Goal: Information Seeking & Learning: Understand process/instructions

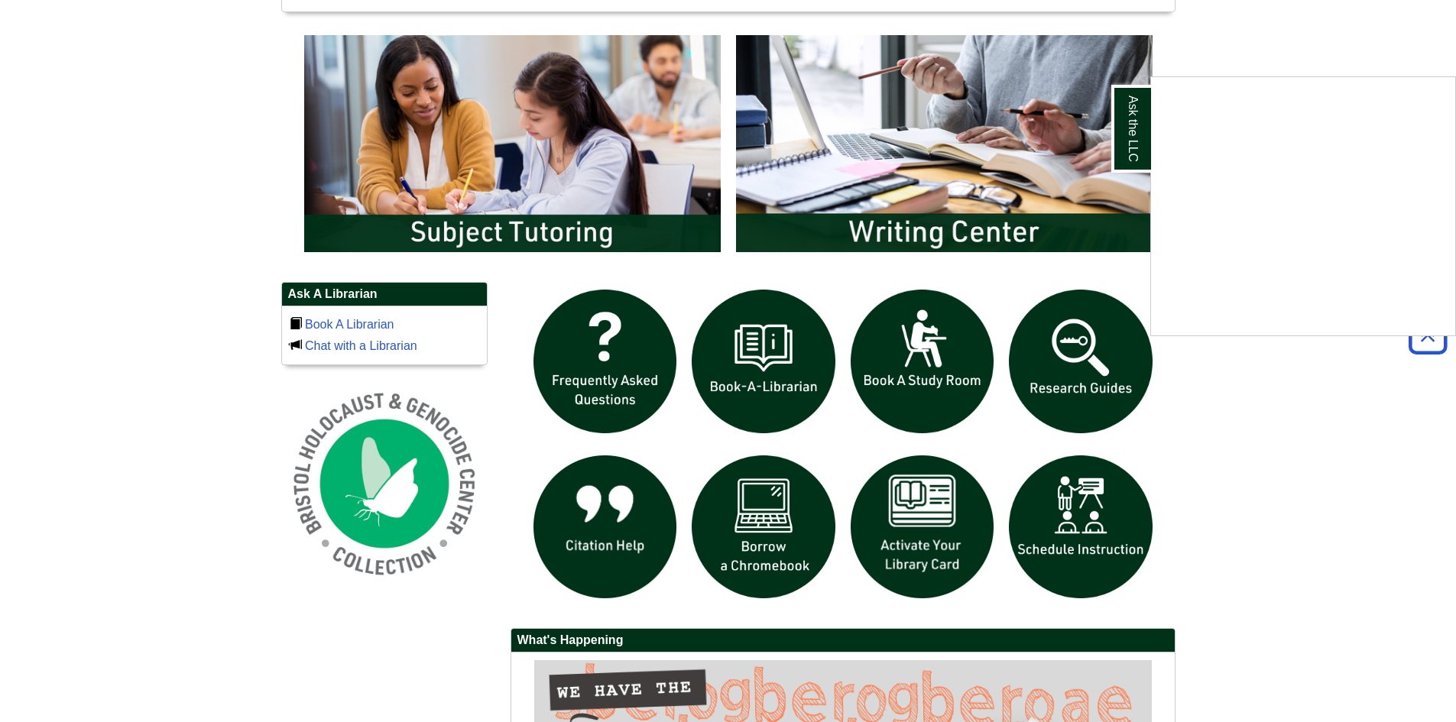
scroll to position [917, 0]
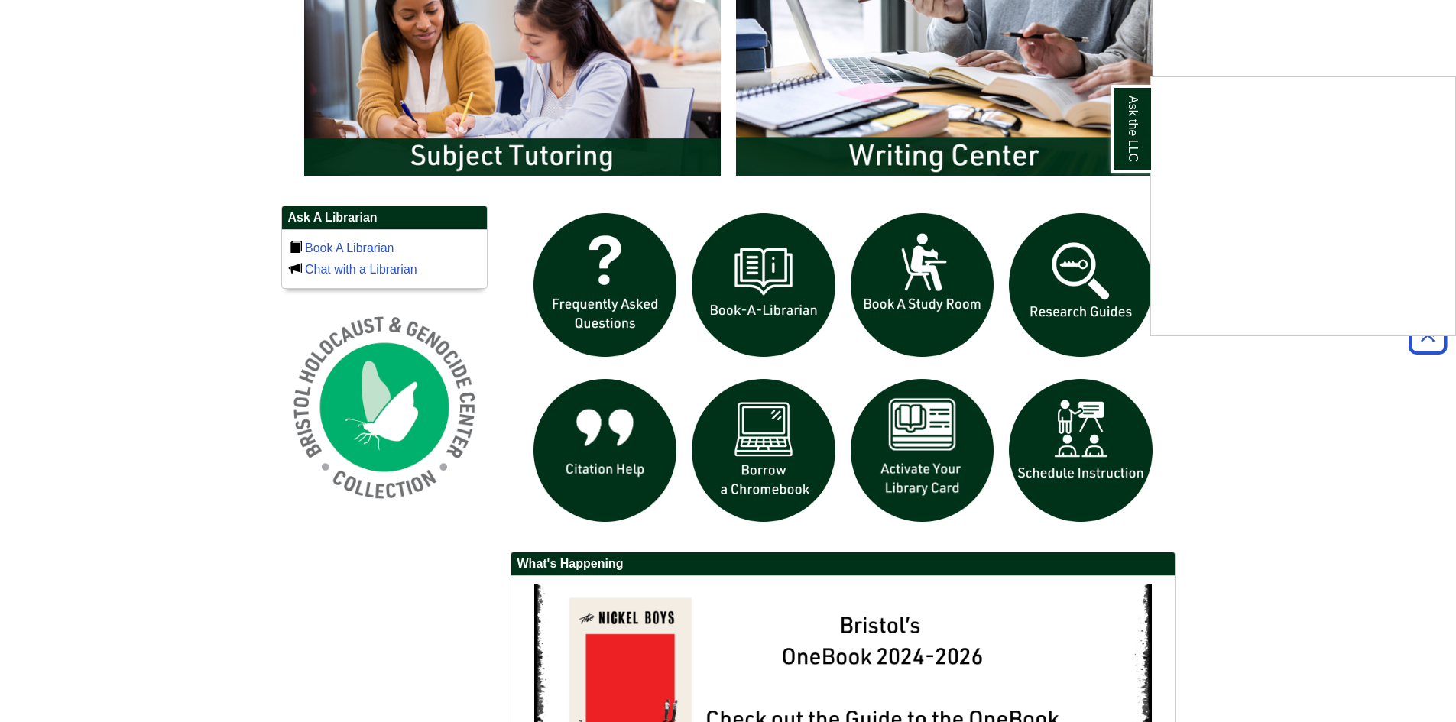
click at [800, 463] on div "Ask the LLC" at bounding box center [728, 361] width 1456 height 722
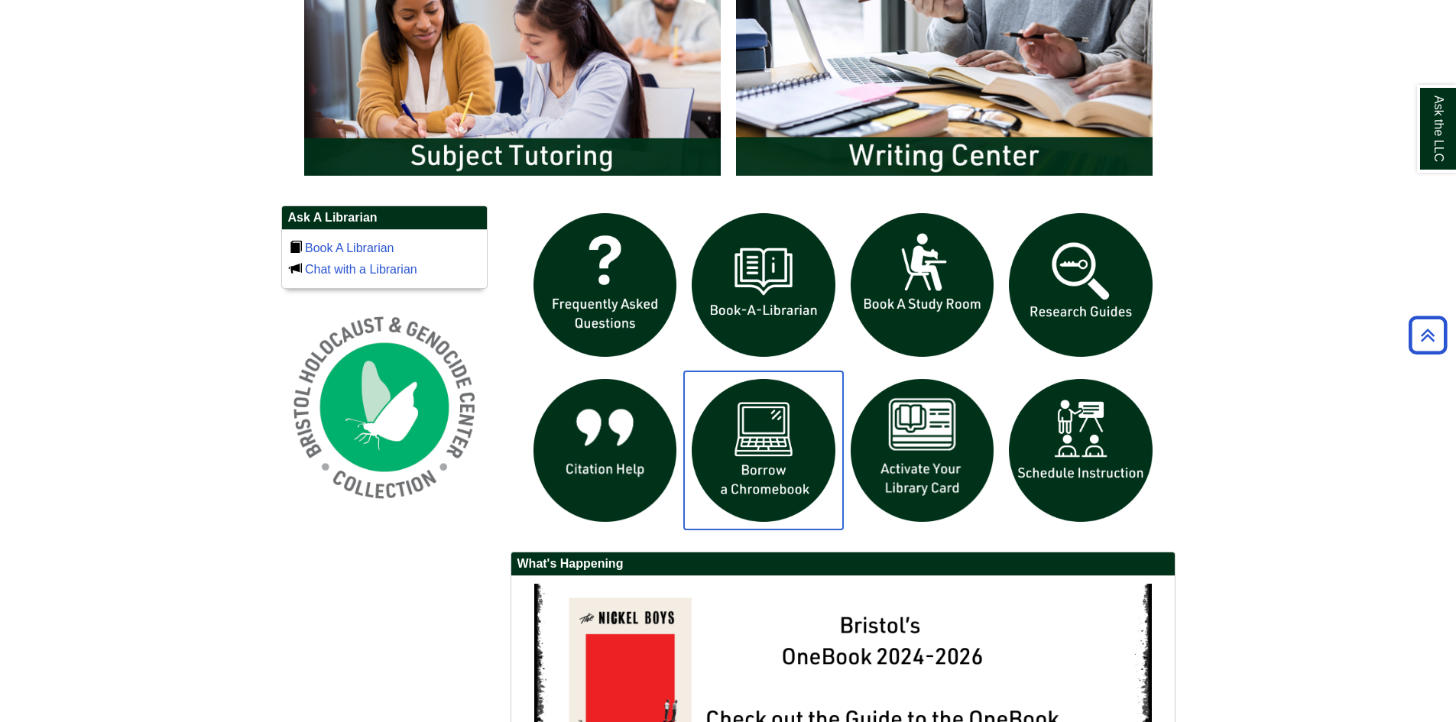
click at [794, 460] on img "slideshow" at bounding box center [763, 451] width 159 height 159
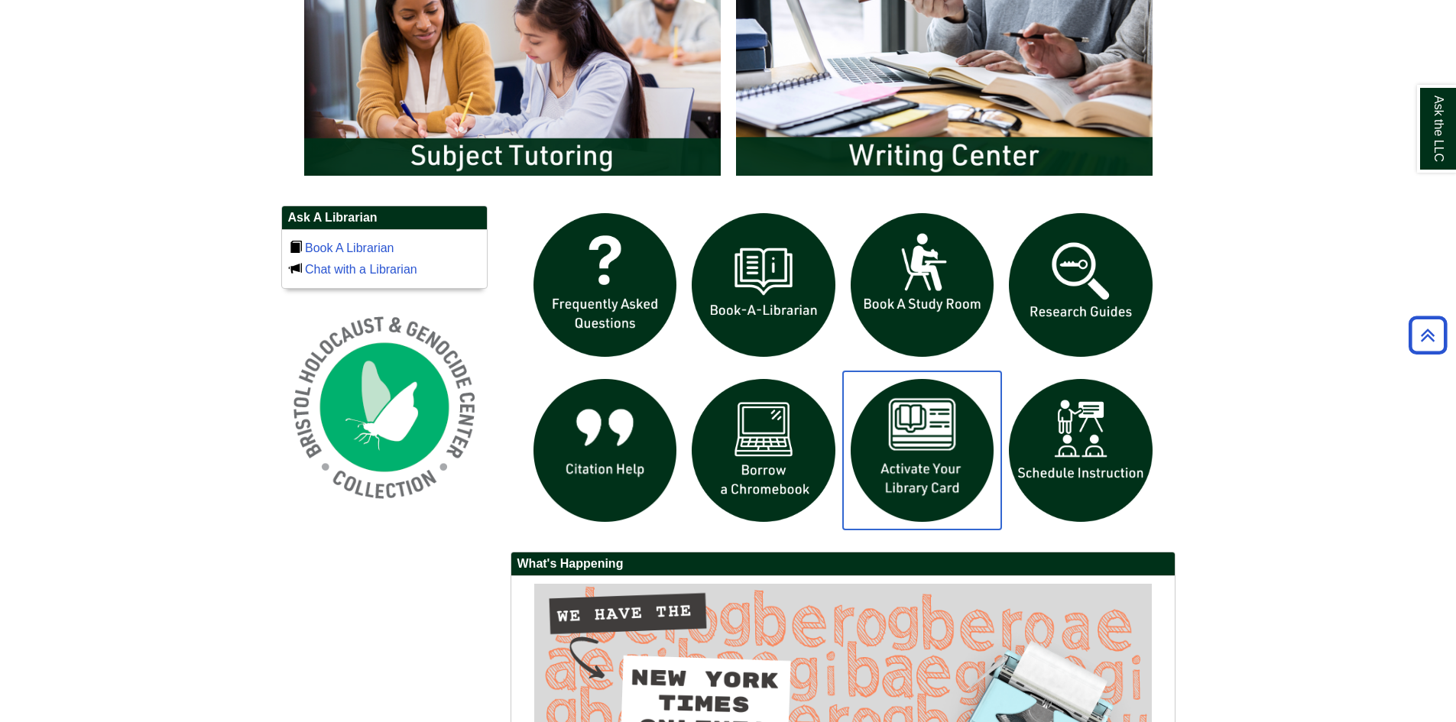
click at [936, 459] on img "slideshow" at bounding box center [922, 451] width 159 height 159
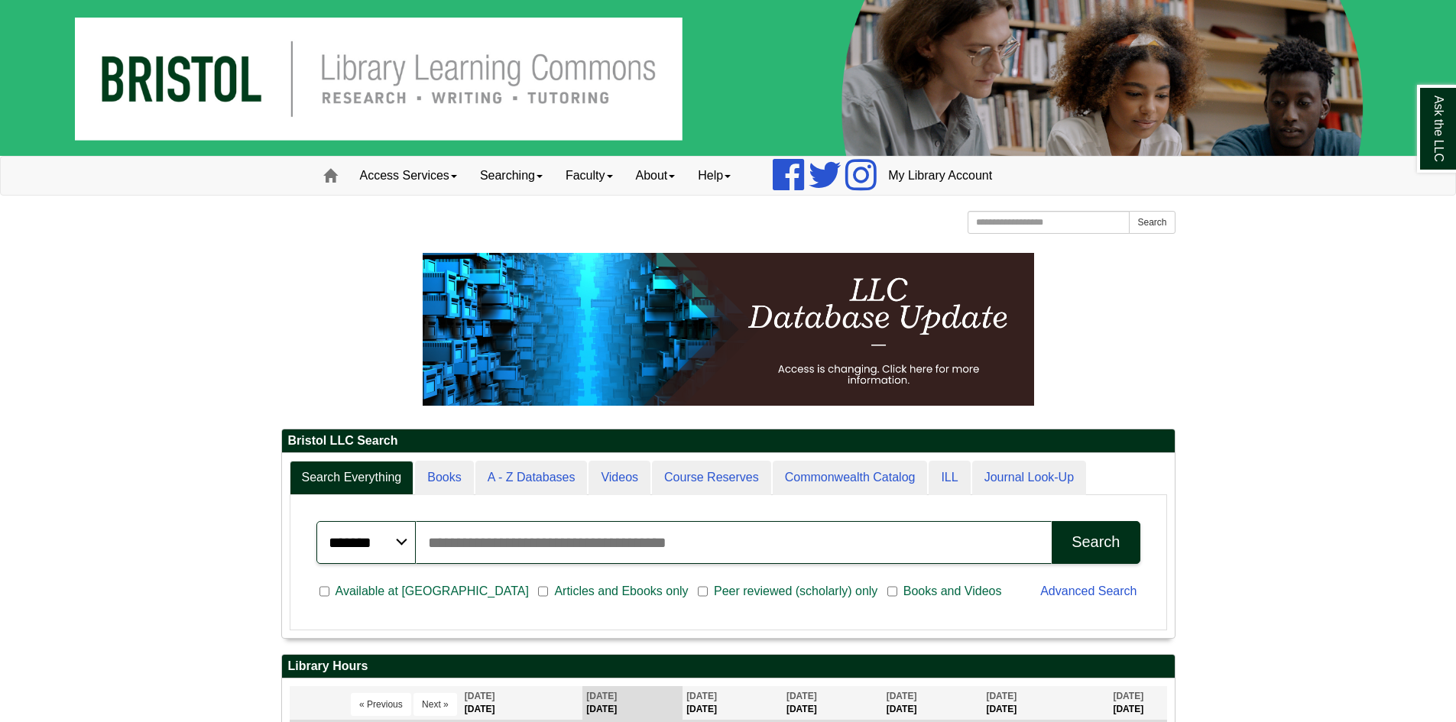
scroll to position [8, 8]
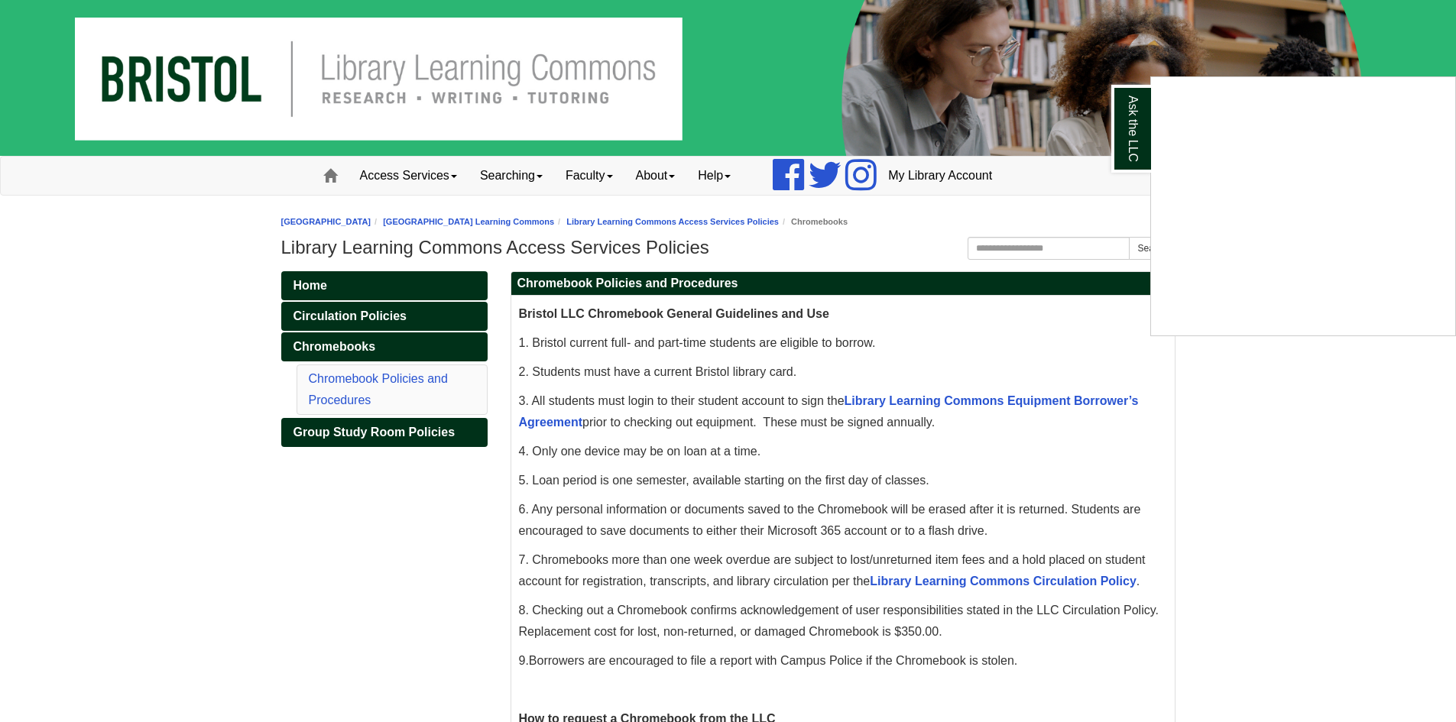
click at [1290, 393] on div "Ask the LLC" at bounding box center [728, 361] width 1456 height 722
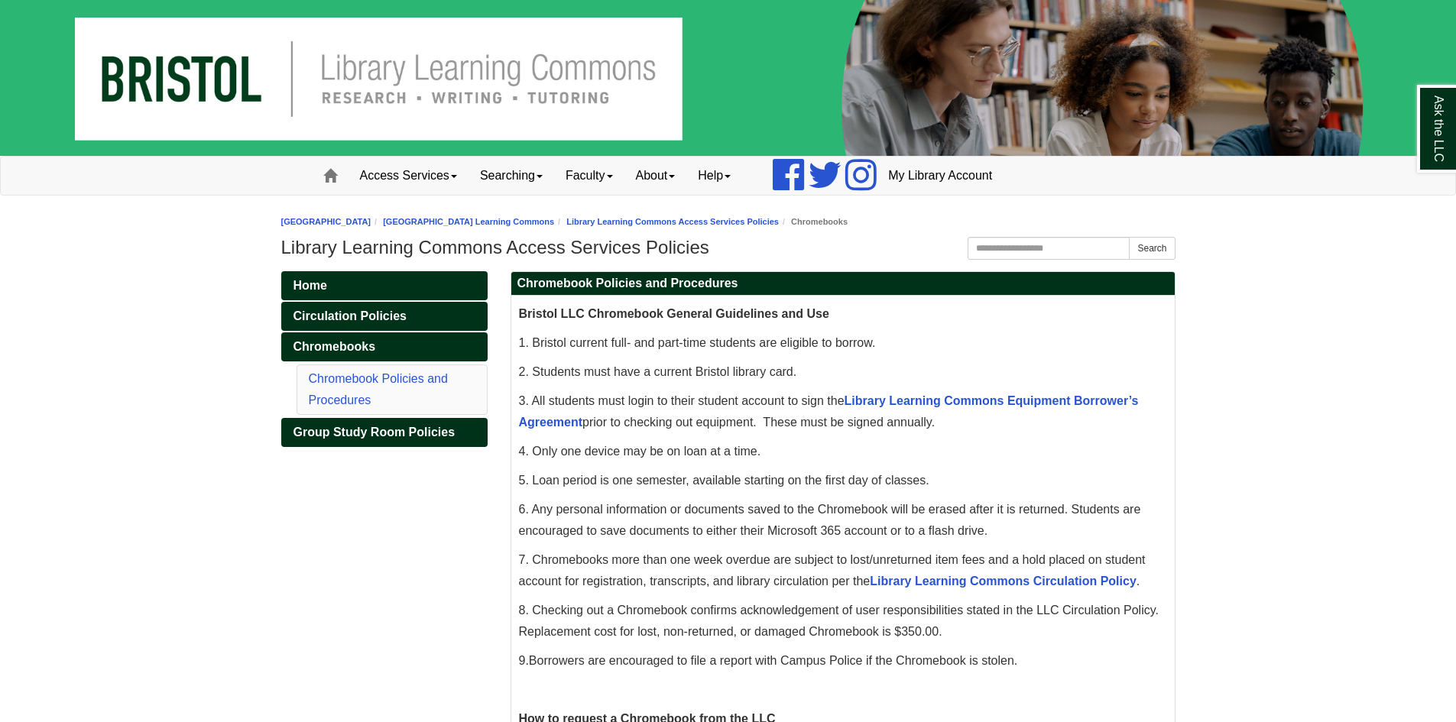
drag, startPoint x: 1283, startPoint y: 327, endPoint x: 1335, endPoint y: 327, distance: 52.0
click at [1335, 327] on body "Skip to Main Content Toggle navigation Home Access Services Access Services Pol…" at bounding box center [728, 707] width 1456 height 1414
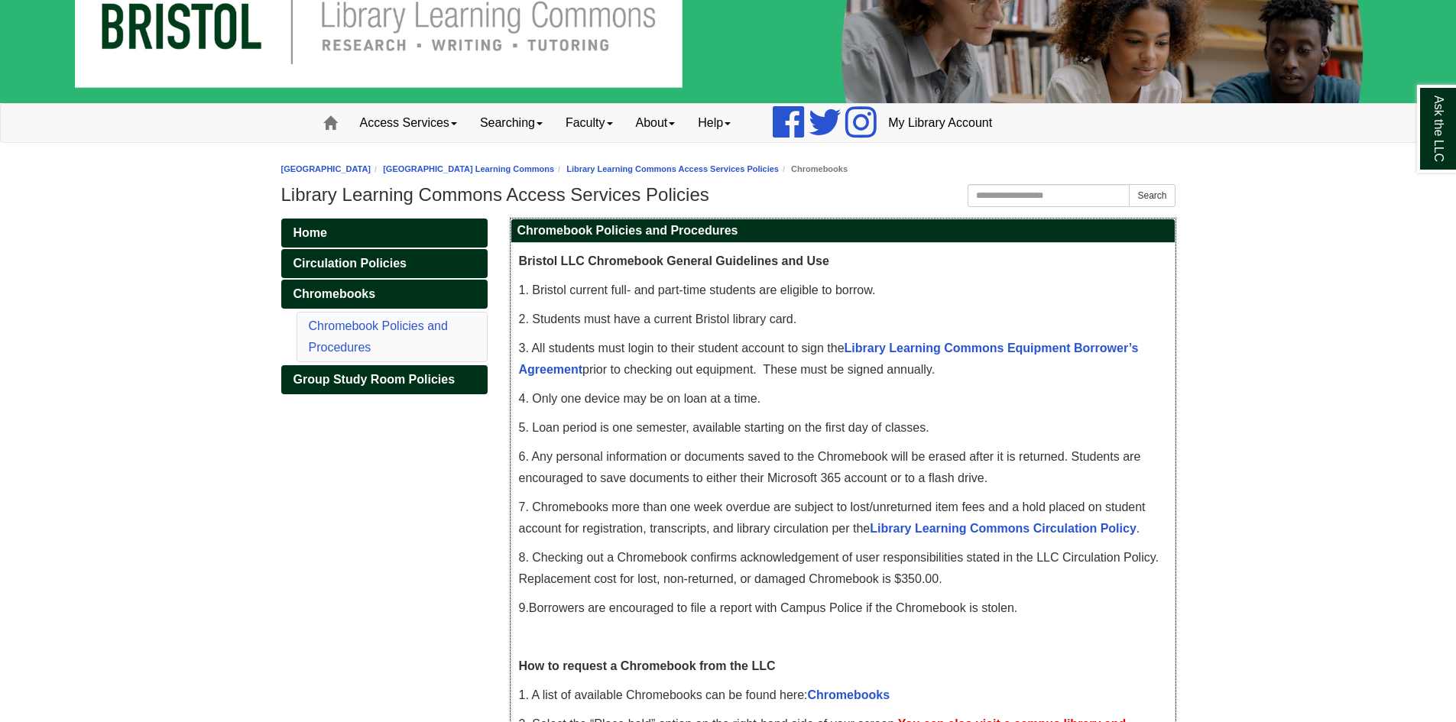
scroll to position [80, 0]
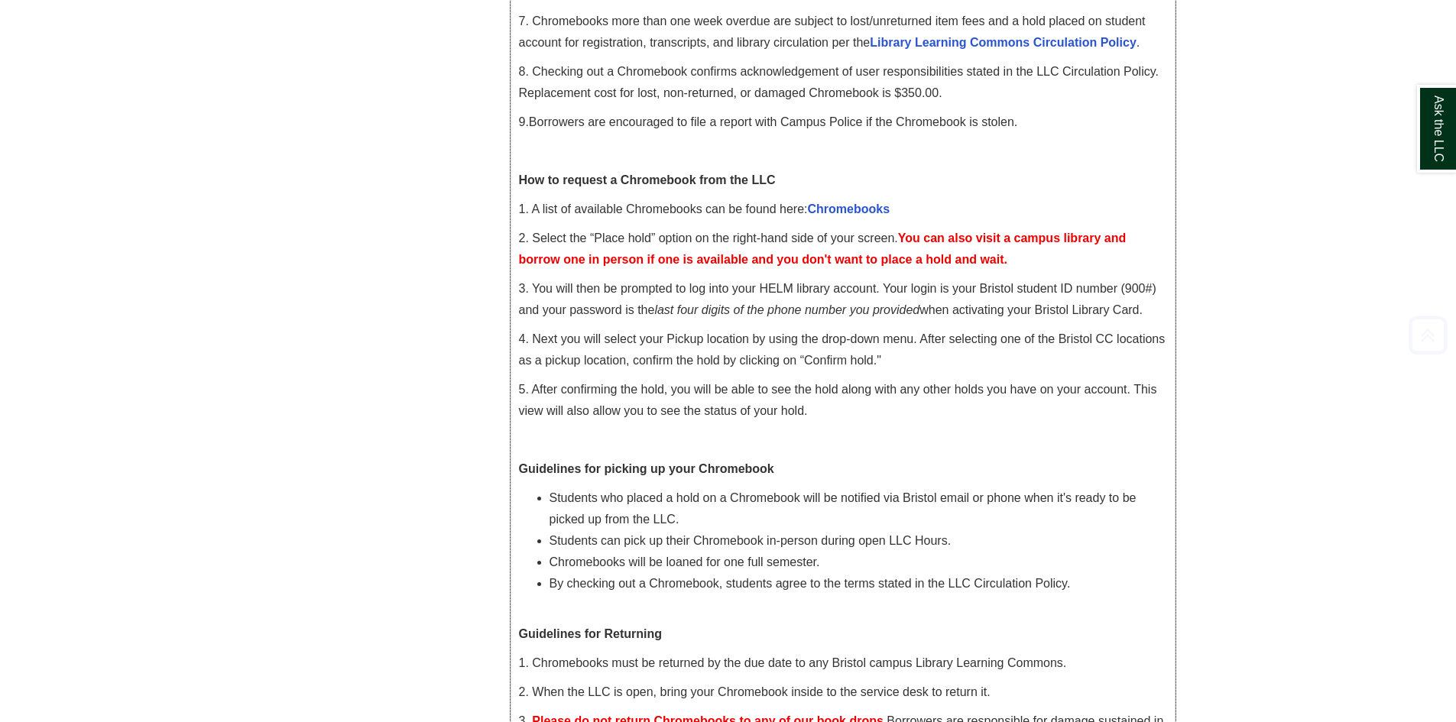
drag, startPoint x: 930, startPoint y: 482, endPoint x: 959, endPoint y: 511, distance: 40.5
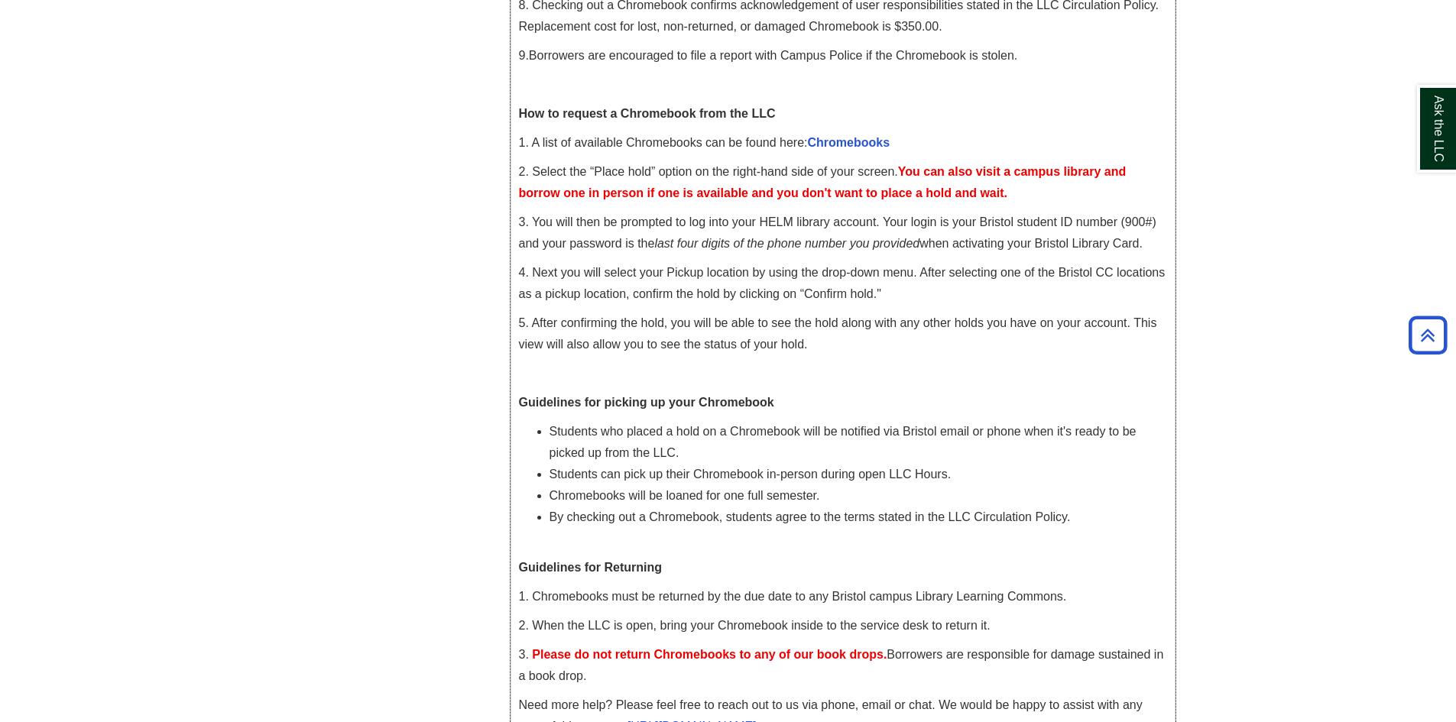
scroll to position [0, 0]
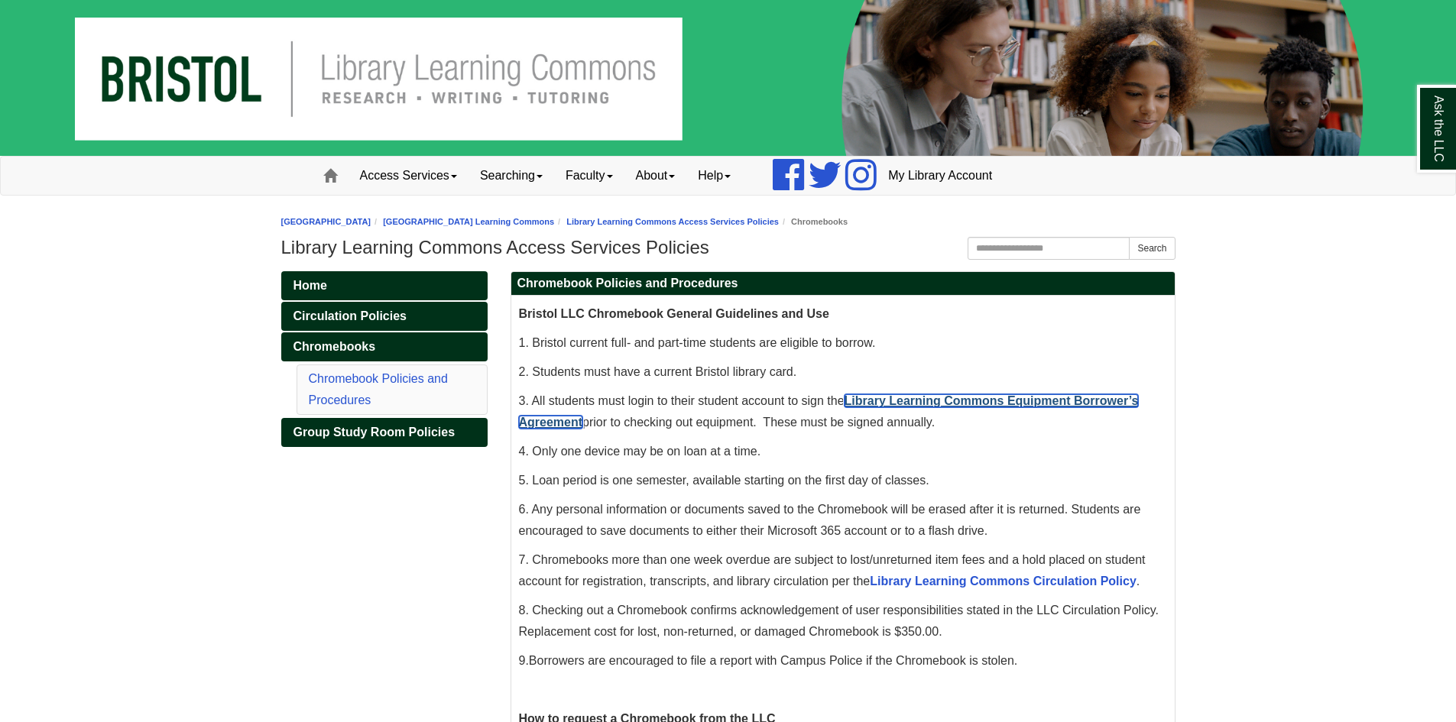
click at [954, 404] on link "Library Learning Commons Equipment Borrower’s Agreement" at bounding box center [829, 411] width 620 height 34
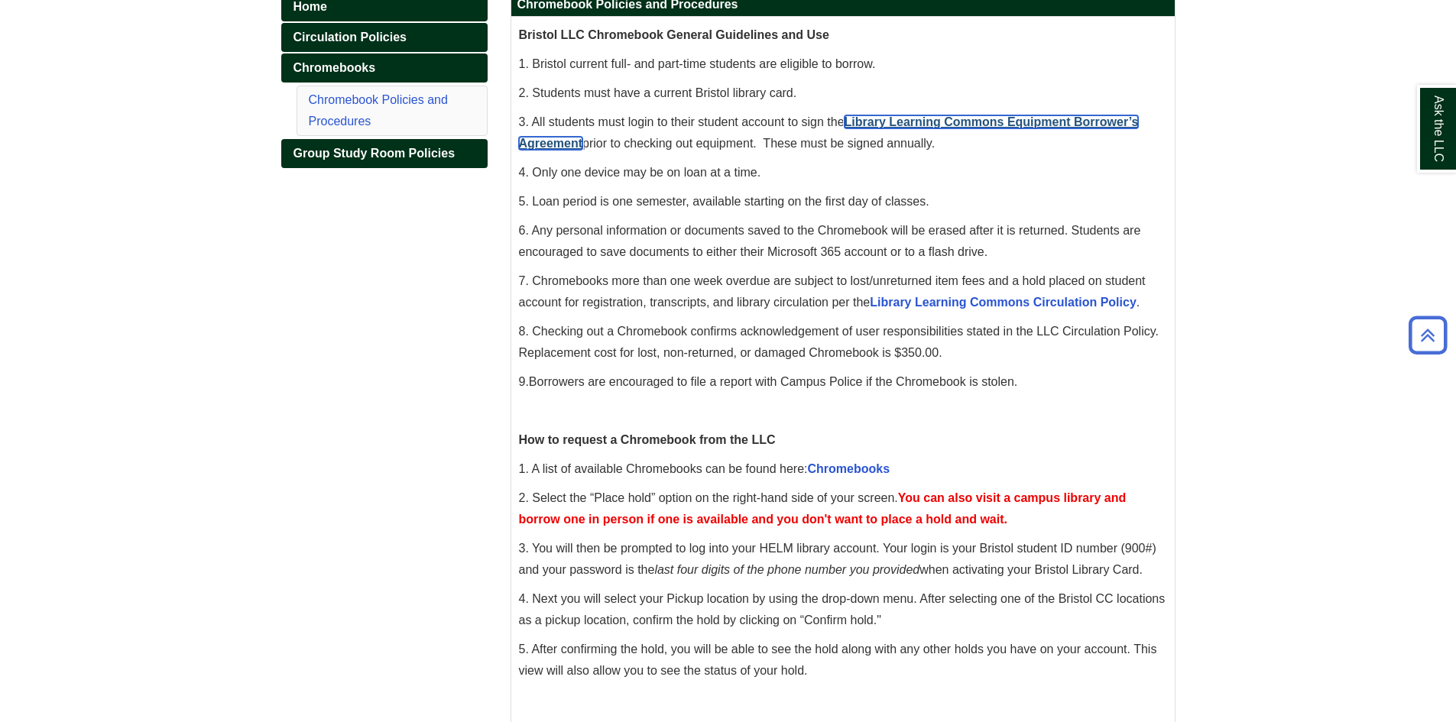
scroll to position [306, 0]
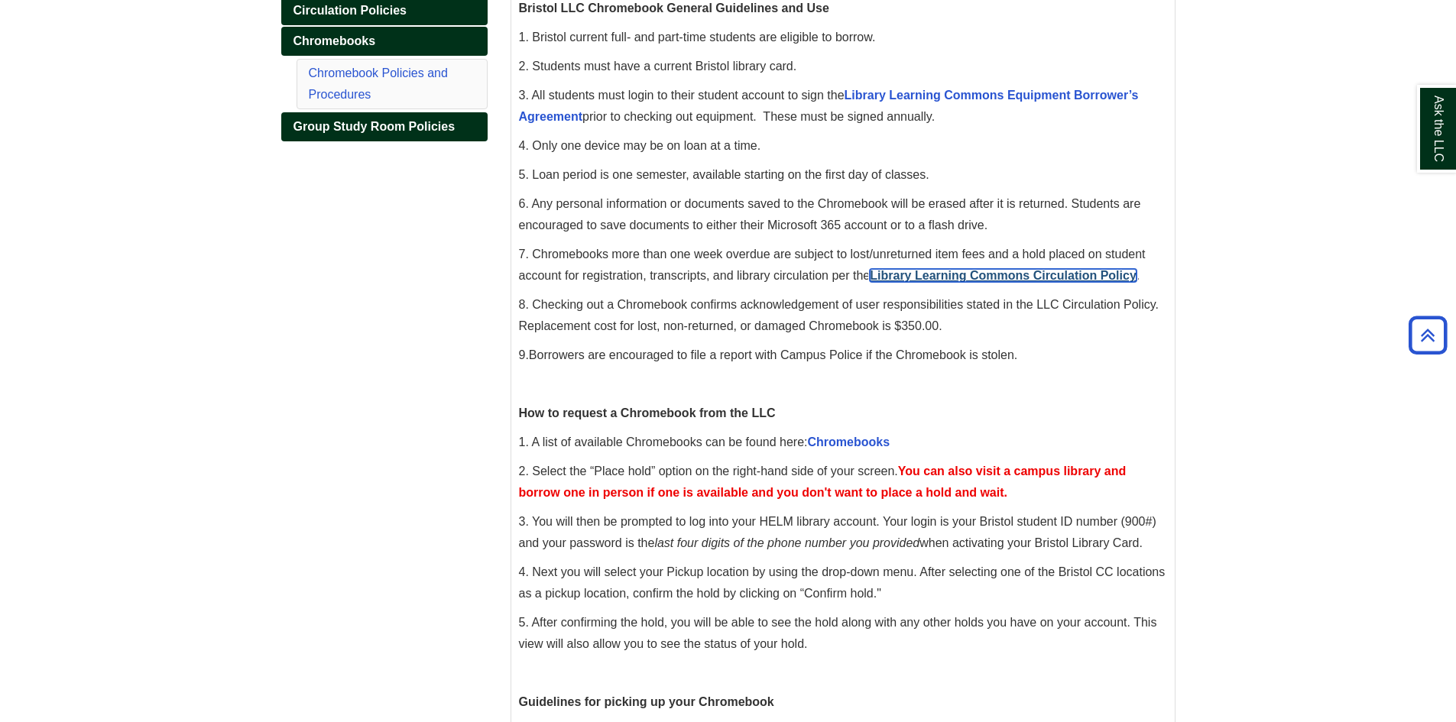
click at [972, 277] on link "Library Learning Commons Circulation Policy" at bounding box center [1003, 275] width 267 height 13
click at [854, 445] on link "Chromebooks" at bounding box center [849, 442] width 83 height 13
click at [361, 125] on span "Group Study Room Policies" at bounding box center [375, 126] width 162 height 13
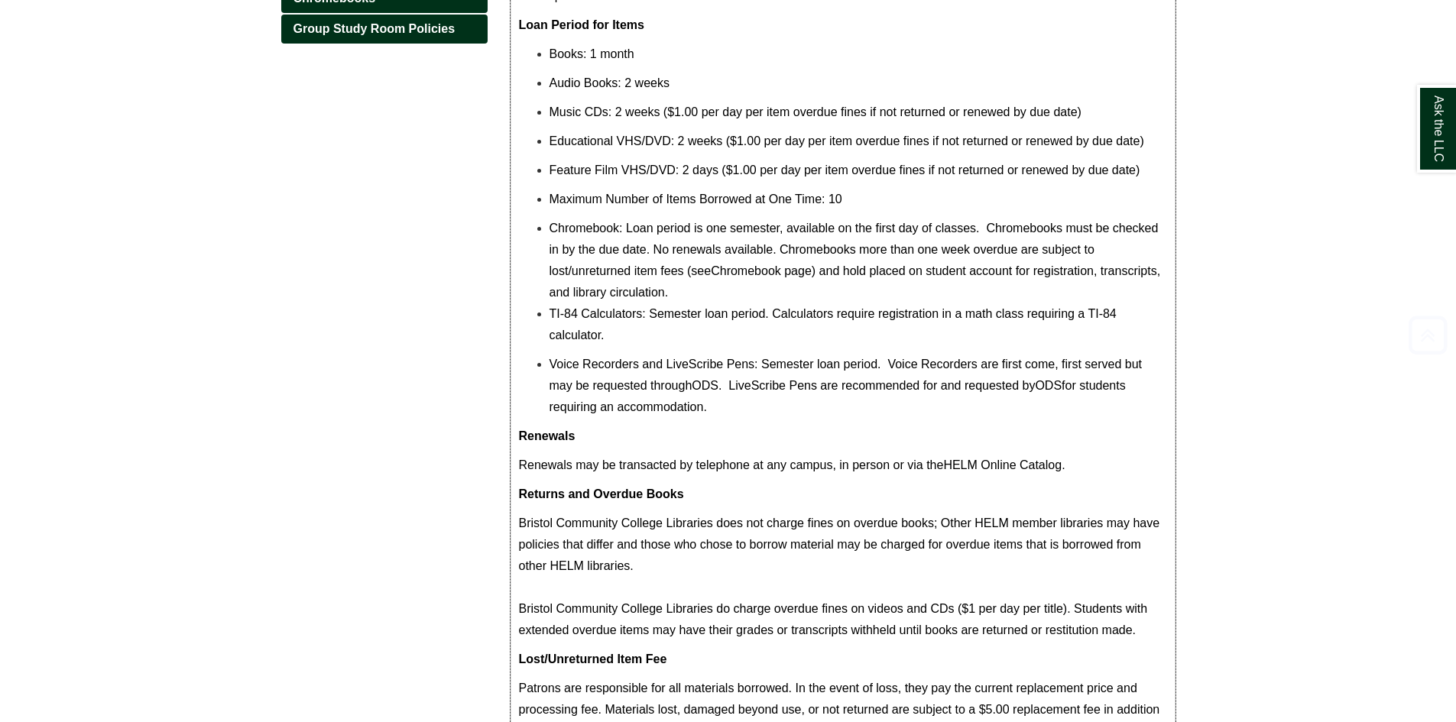
drag, startPoint x: 815, startPoint y: 484, endPoint x: 845, endPoint y: 496, distance: 32.2
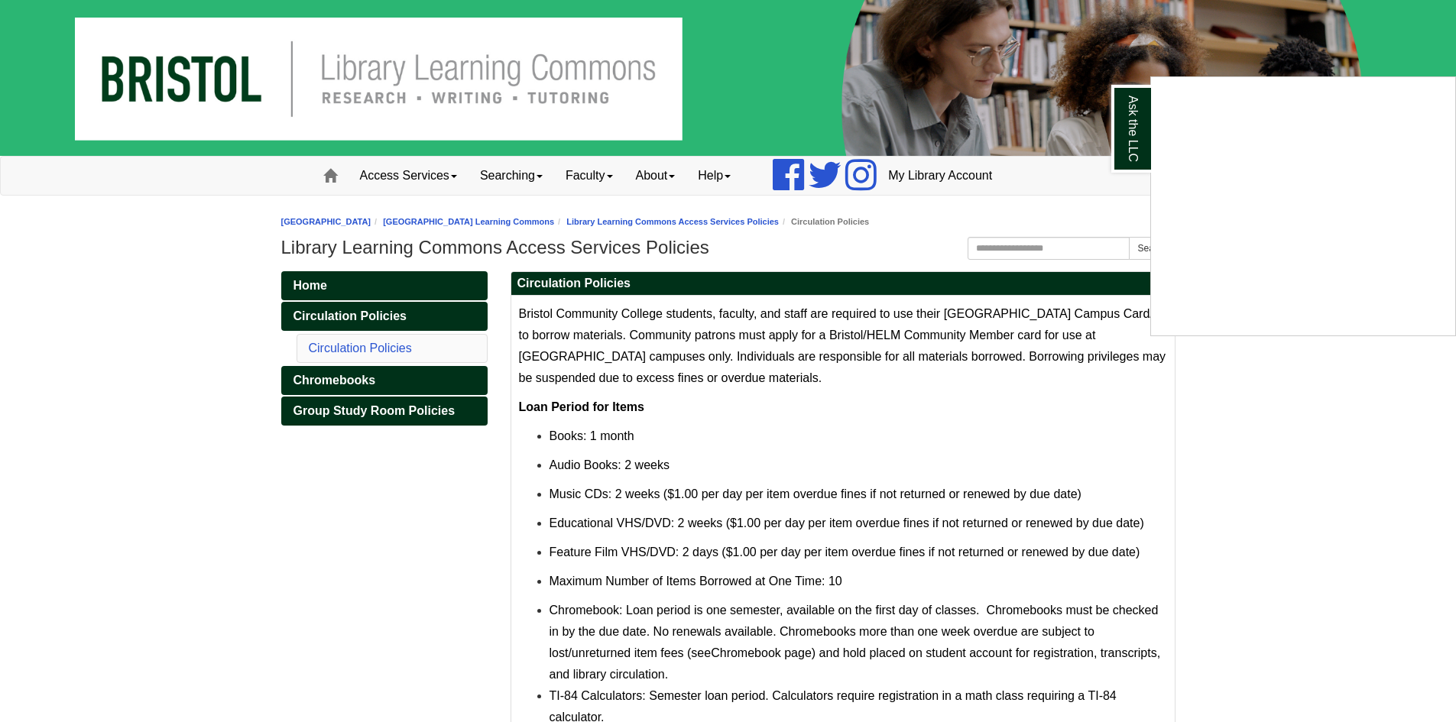
click at [1276, 467] on div "Ask the LLC" at bounding box center [728, 361] width 1456 height 722
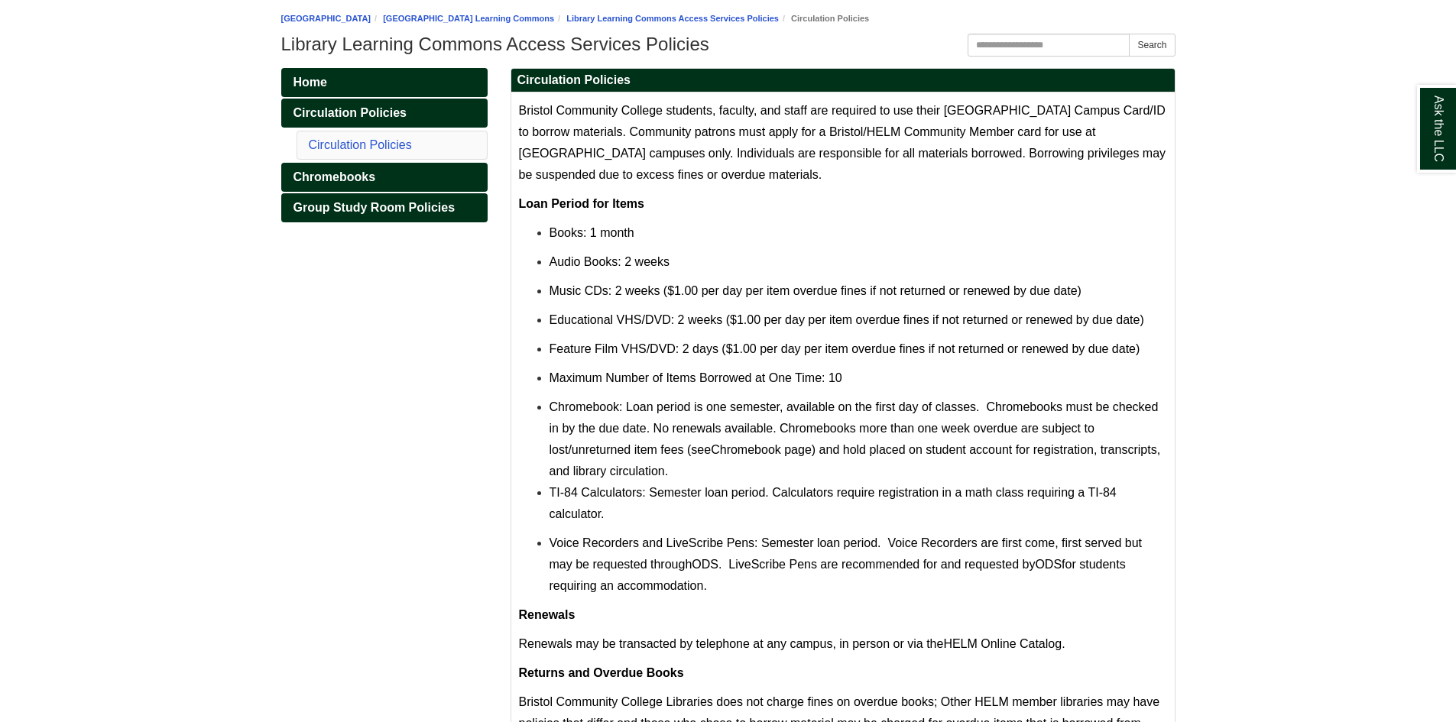
scroll to position [229, 0]
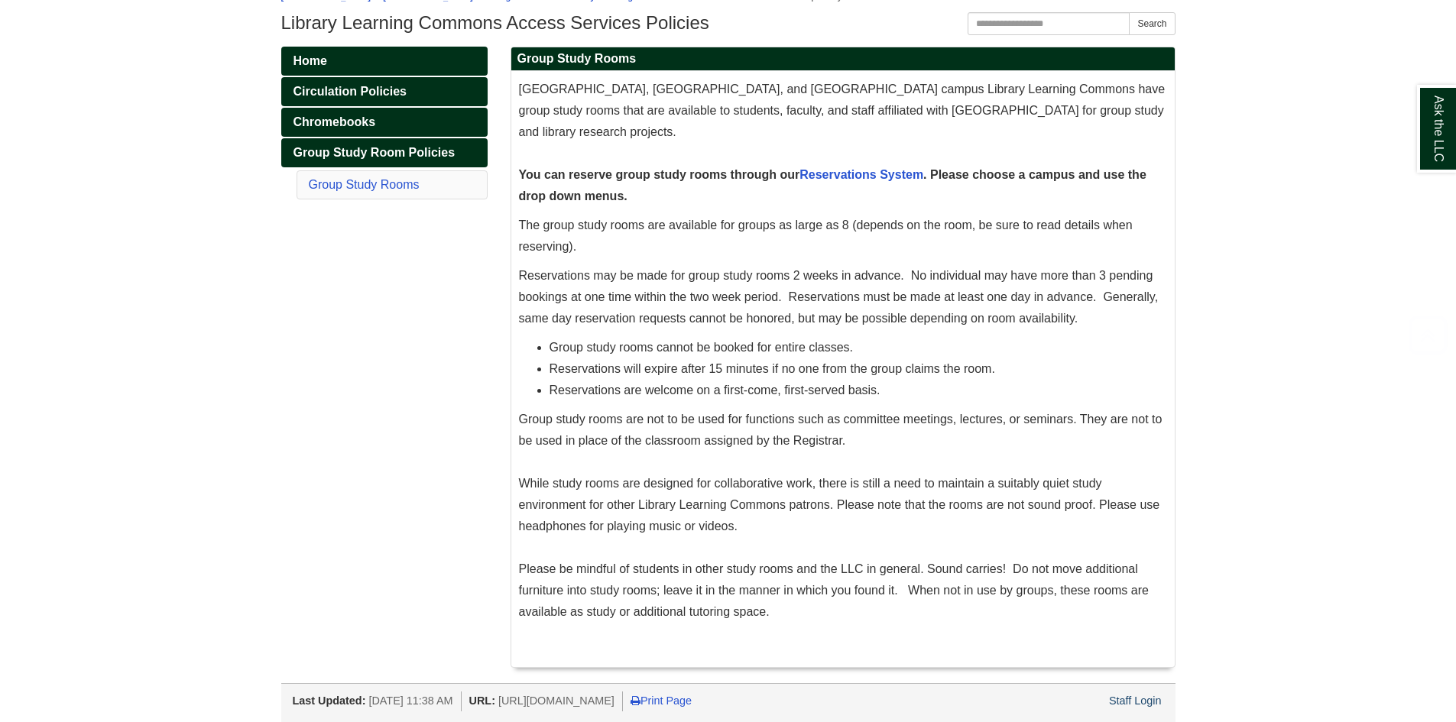
scroll to position [226, 0]
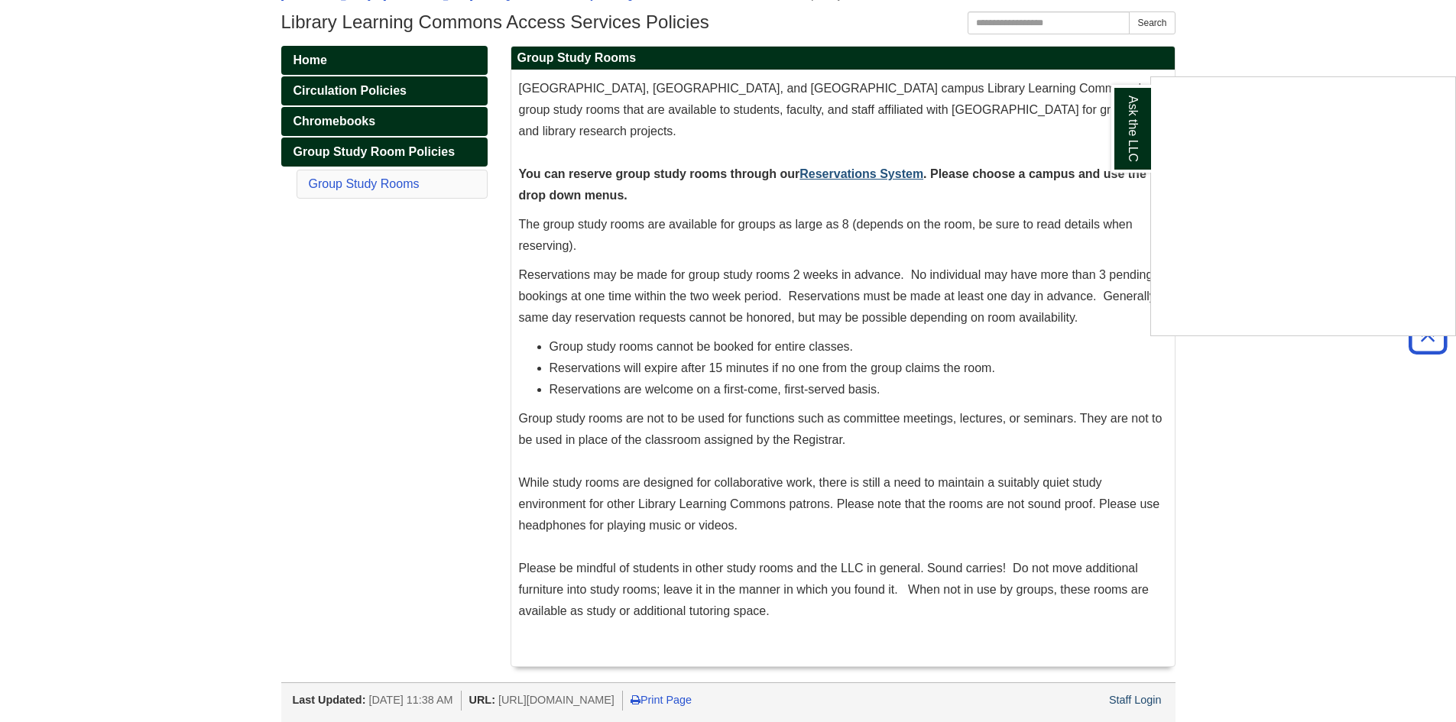
click at [853, 175] on div "Ask the LLC" at bounding box center [728, 361] width 1456 height 722
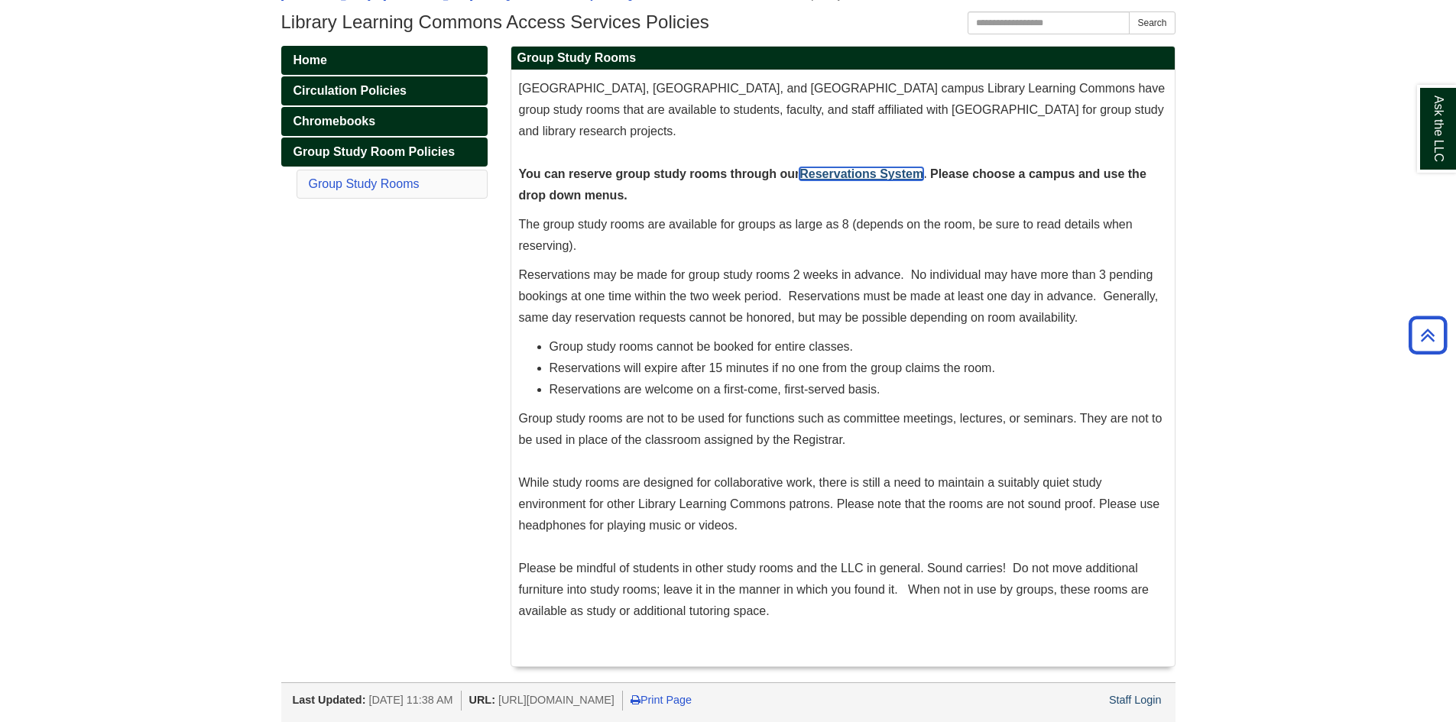
click at [871, 170] on link "Reservations System" at bounding box center [862, 173] width 124 height 13
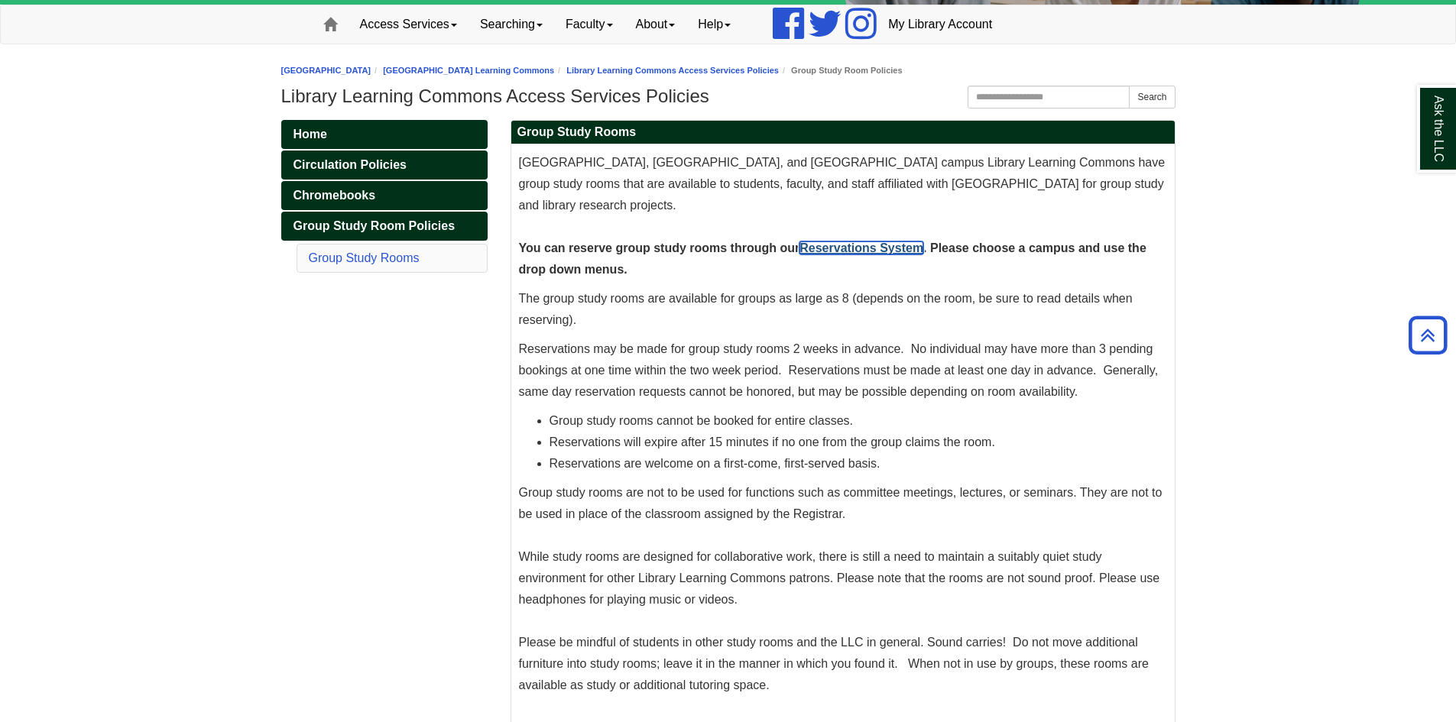
scroll to position [0, 0]
